Goal: Task Accomplishment & Management: Use online tool/utility

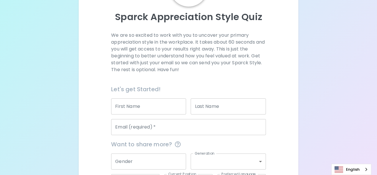
scroll to position [60, 0]
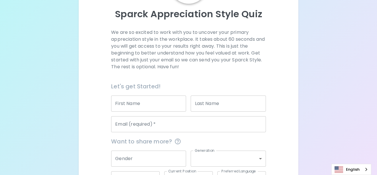
click at [170, 102] on input "First Name" at bounding box center [148, 104] width 75 height 16
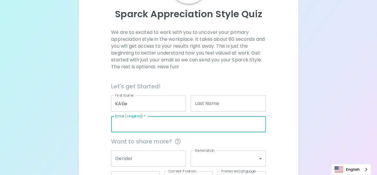
click at [115, 125] on input "Email (required)   *" at bounding box center [188, 124] width 154 height 16
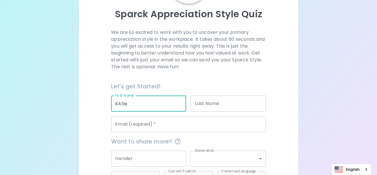
drag, startPoint x: 129, startPoint y: 106, endPoint x: 93, endPoint y: 98, distance: 36.3
click at [93, 98] on div "We are so excited to work with you to uncover your primary appreciation style i…" at bounding box center [189, 119] width 206 height 180
type input "[PERSON_NAME]"
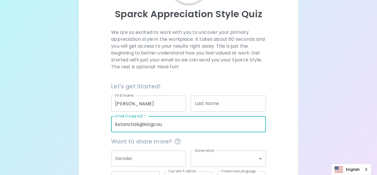
type input "[EMAIL_ADDRESS][DOMAIN_NAME]"
type input "[PERSON_NAME]"
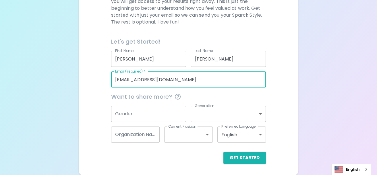
scroll to position [105, 0]
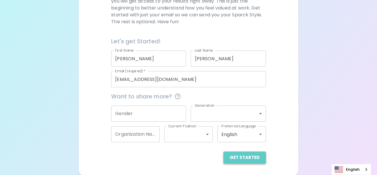
click at [250, 157] on button "Get Started" at bounding box center [244, 158] width 43 height 12
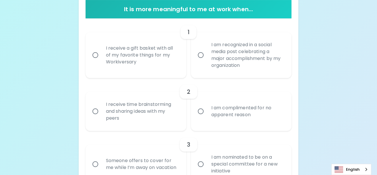
scroll to position [119, 0]
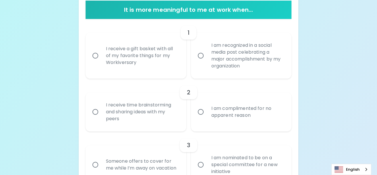
click at [131, 104] on div "I receive time brainstorming and sharing ideas with my peers" at bounding box center [142, 112] width 82 height 34
click at [101, 106] on input "I receive time brainstorming and sharing ideas with my peers" at bounding box center [95, 112] width 12 height 12
radio input "true"
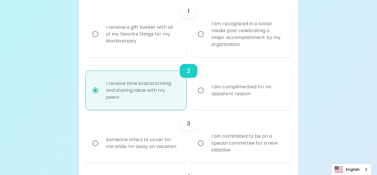
click at [232, 49] on div "I am recognized in a social media post celebrating a major accomplishment by my…" at bounding box center [248, 33] width 82 height 41
click at [207, 40] on input "I am recognized in a social media post celebrating a major accomplishment by my…" at bounding box center [201, 34] width 12 height 12
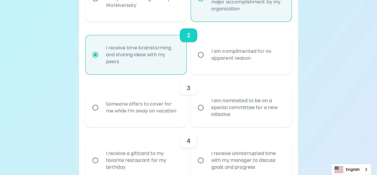
scroll to position [176, 0]
radio input "true"
click at [281, 102] on div "I am nominated to be on a special committee for a new initiative" at bounding box center [248, 107] width 82 height 34
click at [207, 102] on input "I am nominated to be on a special committee for a new initiative" at bounding box center [201, 108] width 12 height 12
radio input "true"
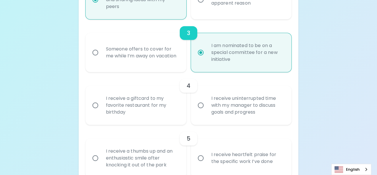
scroll to position [231, 0]
radio input "true"
click at [267, 117] on div "I receive uninterrupted time with my manager to discuss goals and progress" at bounding box center [248, 105] width 82 height 34
click at [207, 111] on input "I receive uninterrupted time with my manager to discuss goals and progress" at bounding box center [201, 105] width 12 height 12
radio input "false"
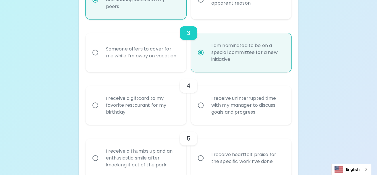
radio input "false"
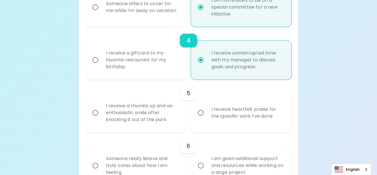
scroll to position [277, 0]
radio input "true"
click at [264, 116] on div "I receive heartfelt praise for the specific work I’ve done" at bounding box center [248, 112] width 82 height 28
click at [207, 116] on input "I receive heartfelt praise for the specific work I’ve done" at bounding box center [201, 112] width 12 height 12
radio input "false"
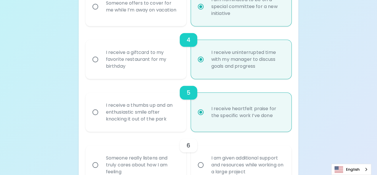
radio input "false"
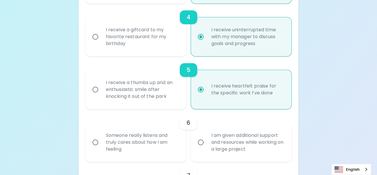
scroll to position [323, 0]
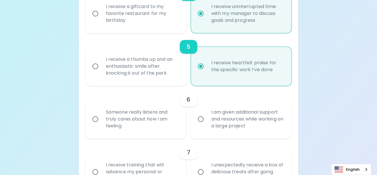
radio input "true"
click at [267, 125] on div "I am given additional support and resources while working on a large project" at bounding box center [248, 119] width 82 height 34
click at [207, 125] on input "I am given additional support and resources while working on a large project" at bounding box center [201, 119] width 12 height 12
radio input "false"
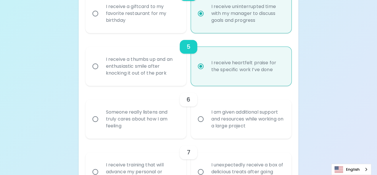
radio input "false"
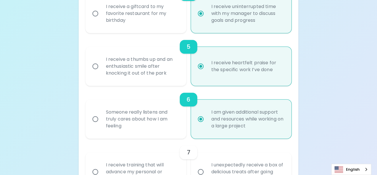
scroll to position [369, 0]
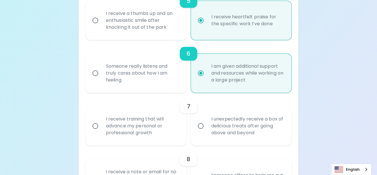
radio input "true"
click at [117, 117] on div "I receive training that will advance my personal or professional growth" at bounding box center [142, 126] width 82 height 34
click at [101, 120] on input "I receive training that will advance my personal or professional growth" at bounding box center [95, 126] width 12 height 12
radio input "false"
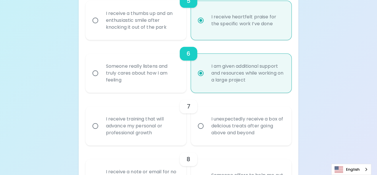
radio input "false"
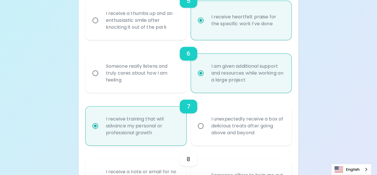
scroll to position [415, 0]
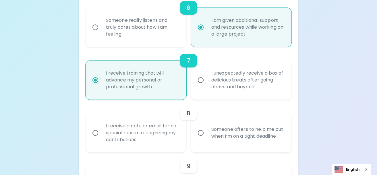
radio input "true"
click at [277, 125] on div "Someone offers to help me out when I’m on a tight deadline" at bounding box center [248, 133] width 82 height 28
click at [207, 127] on input "Someone offers to help me out when I’m on a tight deadline" at bounding box center [201, 133] width 12 height 12
radio input "false"
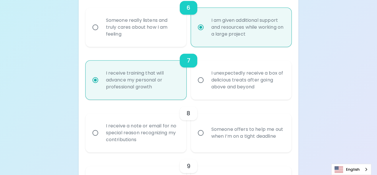
radio input "false"
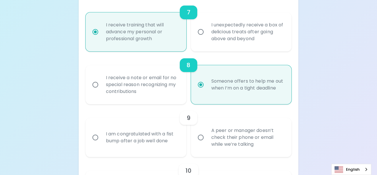
scroll to position [463, 0]
radio input "true"
click at [154, 89] on div "I receive a note or email for no special reason recognizing my contributions" at bounding box center [142, 84] width 82 height 34
click at [101, 89] on input "I receive a note or email for no special reason recognizing my contributions" at bounding box center [95, 84] width 12 height 12
radio input "false"
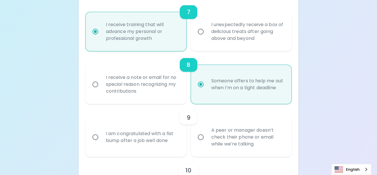
radio input "false"
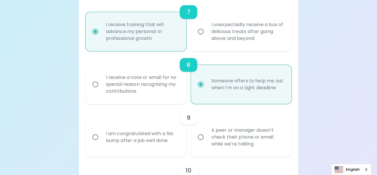
radio input "true"
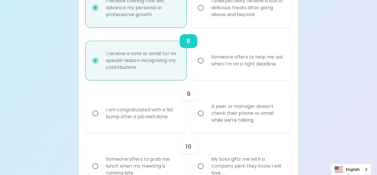
scroll to position [487, 0]
radio input "true"
click at [228, 115] on div "A peer or manager doesn’t check their phone or email while we’re talking" at bounding box center [248, 113] width 82 height 34
click at [207, 115] on input "A peer or manager doesn’t check their phone or email while we’re talking" at bounding box center [201, 113] width 12 height 12
radio input "false"
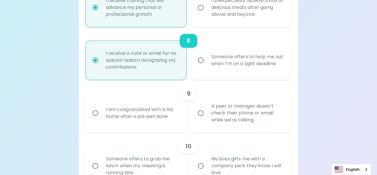
radio input "false"
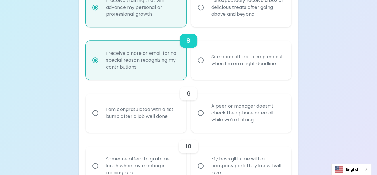
radio input "false"
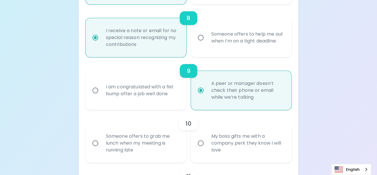
scroll to position [533, 0]
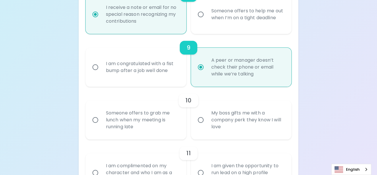
radio input "true"
click at [266, 122] on div "My boss gifts me with a company perk they know I will love" at bounding box center [248, 120] width 82 height 34
click at [207, 122] on input "My boss gifts me with a company perk they know I will love" at bounding box center [201, 120] width 12 height 12
radio input "false"
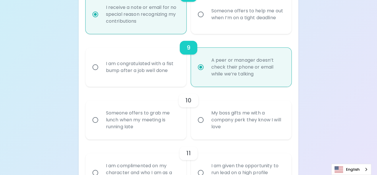
radio input "false"
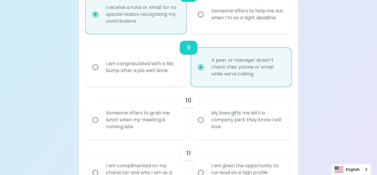
radio input "false"
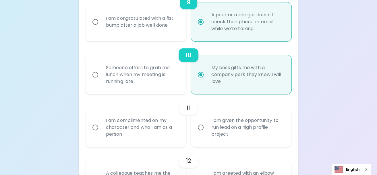
scroll to position [579, 0]
radio input "true"
click at [263, 127] on div "I am given the opportunity to run lead on a high profile project" at bounding box center [248, 127] width 82 height 34
click at [207, 127] on input "I am given the opportunity to run lead on a high profile project" at bounding box center [201, 127] width 12 height 12
radio input "false"
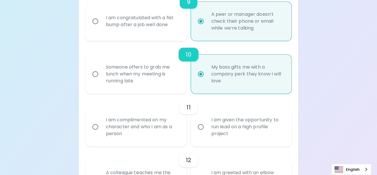
radio input "false"
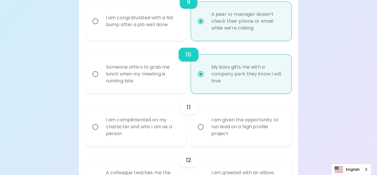
radio input "false"
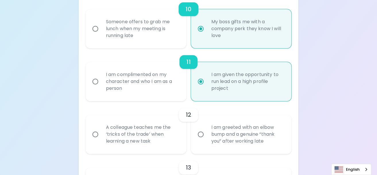
scroll to position [625, 0]
radio input "true"
click at [281, 125] on div "I am greeted with an elbow bump and a genuine “thank you” after working late" at bounding box center [248, 134] width 82 height 34
click at [207, 128] on input "I am greeted with an elbow bump and a genuine “thank you” after working late" at bounding box center [201, 134] width 12 height 12
radio input "false"
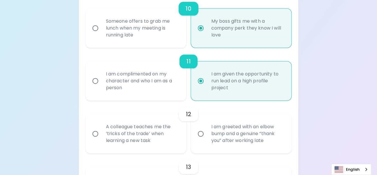
radio input "false"
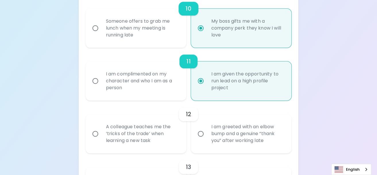
radio input "false"
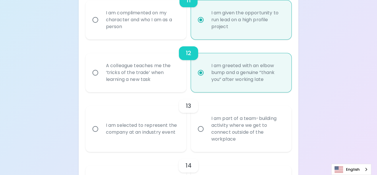
scroll to position [687, 0]
radio input "true"
click at [147, 134] on div "I am selected to represent the company at an industry event" at bounding box center [142, 129] width 82 height 28
click at [101, 134] on input "I am selected to represent the company at an industry event" at bounding box center [95, 128] width 12 height 12
radio input "false"
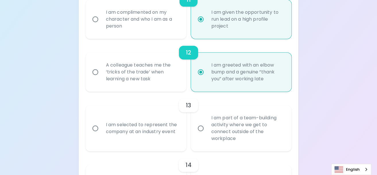
radio input "false"
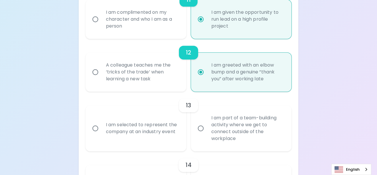
radio input "false"
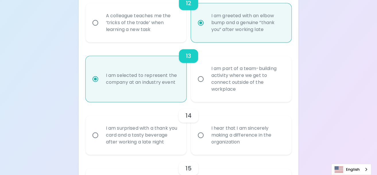
scroll to position [743, 0]
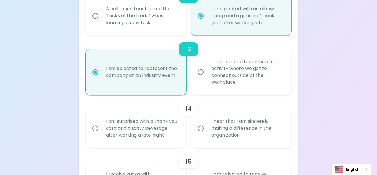
radio input "true"
click at [270, 121] on div "I hear that I am sincerely making a difference in the organization" at bounding box center [248, 128] width 82 height 34
click at [207, 122] on input "I hear that I am sincerely making a difference in the organization" at bounding box center [201, 128] width 12 height 12
radio input "false"
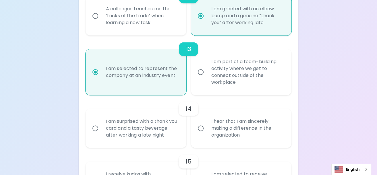
radio input "false"
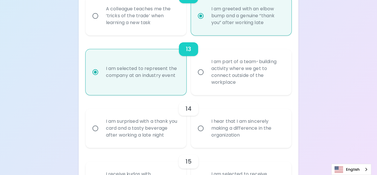
radio input "false"
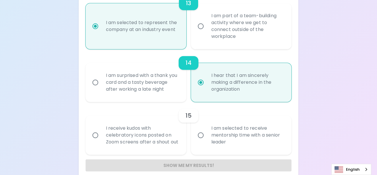
scroll to position [804, 0]
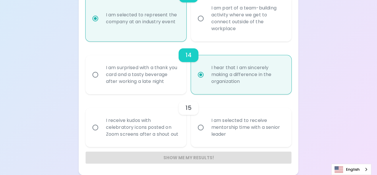
radio input "true"
click at [268, 119] on div "I am selected to receive mentorship time with a senior leader" at bounding box center [248, 127] width 82 height 34
click at [207, 121] on input "I am selected to receive mentorship time with a senior leader" at bounding box center [201, 127] width 12 height 12
radio input "false"
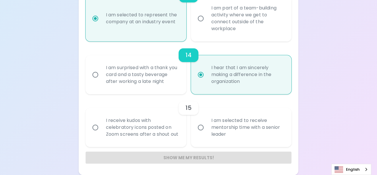
radio input "false"
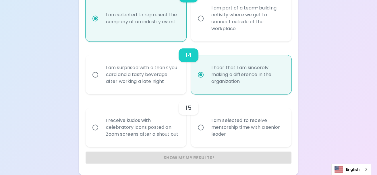
radio input "false"
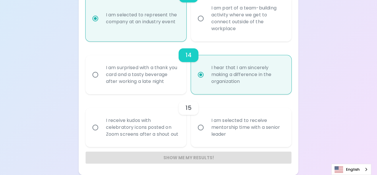
radio input "false"
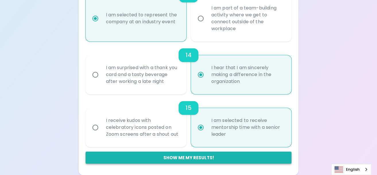
radio input "true"
click at [260, 154] on button "Show me my results!" at bounding box center [189, 158] width 206 height 12
radio input "false"
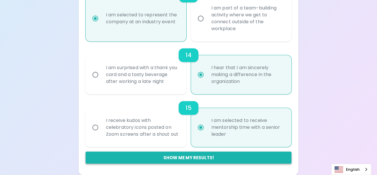
radio input "false"
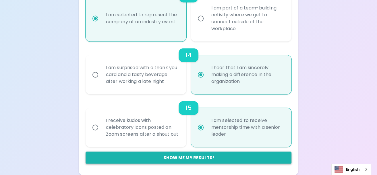
radio input "false"
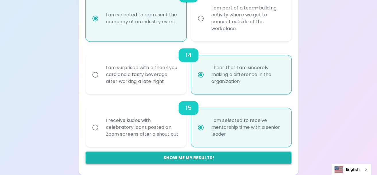
radio input "false"
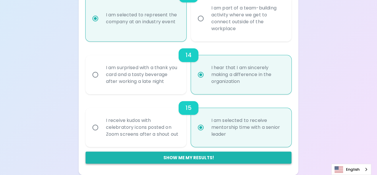
radio input "false"
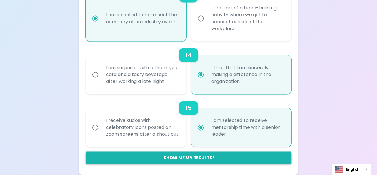
radio input "false"
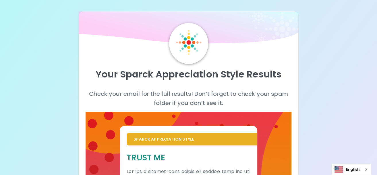
scroll to position [1, 0]
